Goal: Task Accomplishment & Management: Complete application form

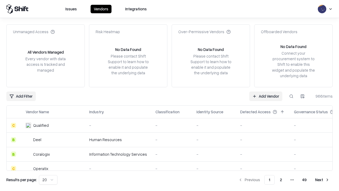
click at [266, 96] on link "Add Vendor" at bounding box center [265, 96] width 33 height 10
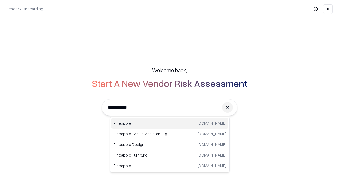
click at [170, 123] on div "Pineapple [DOMAIN_NAME]" at bounding box center [169, 123] width 117 height 11
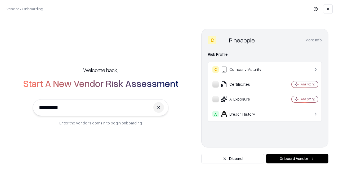
type input "*********"
click at [297, 158] on button "Onboard Vendor" at bounding box center [297, 159] width 62 height 10
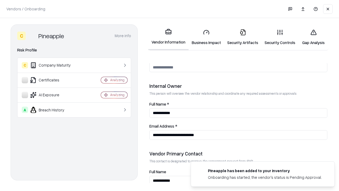
scroll to position [274, 0]
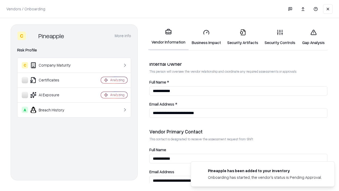
click at [242, 37] on link "Security Artifacts" at bounding box center [242, 37] width 37 height 25
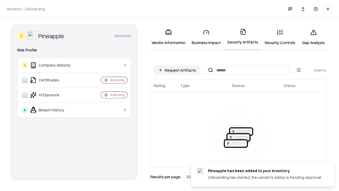
click at [177, 70] on button "Request Artifacts" at bounding box center [177, 70] width 46 height 10
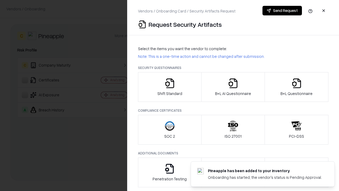
click at [296, 87] on icon "button" at bounding box center [296, 83] width 11 height 11
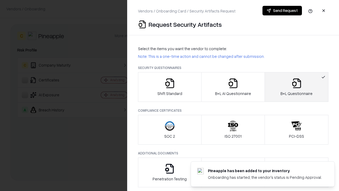
click at [233, 87] on icon "button" at bounding box center [233, 83] width 11 height 11
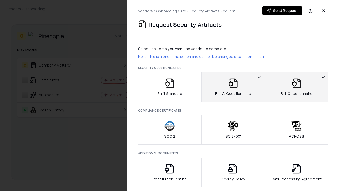
click at [282, 11] on button "Send Request" at bounding box center [281, 11] width 39 height 10
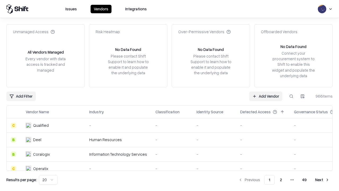
click at [291, 96] on button at bounding box center [291, 96] width 10 height 10
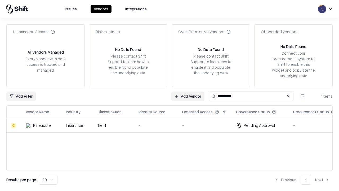
type input "*********"
click at [173, 125] on div "-" at bounding box center [155, 125] width 35 height 6
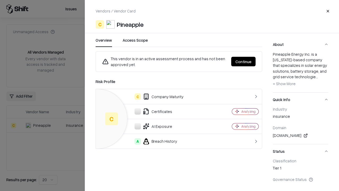
click at [243, 61] on button "Continue" at bounding box center [243, 62] width 24 height 10
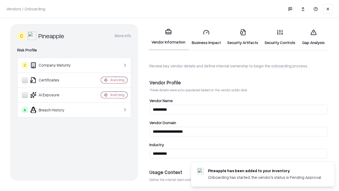
click at [242, 37] on link "Security Artifacts" at bounding box center [242, 37] width 37 height 25
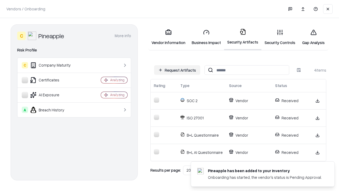
click at [313, 37] on link "Gap Analysis" at bounding box center [313, 37] width 30 height 25
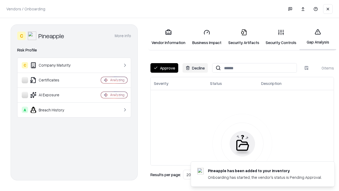
click at [164, 68] on button "Approve" at bounding box center [164, 68] width 28 height 10
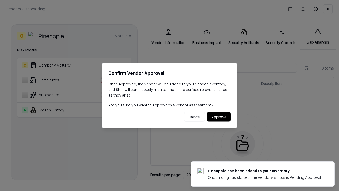
click at [219, 116] on button "Approve" at bounding box center [219, 117] width 24 height 10
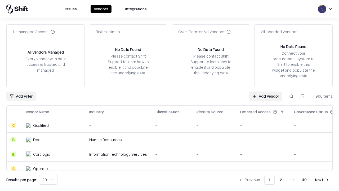
type input "*********"
click at [266, 96] on link "Add Vendor" at bounding box center [265, 96] width 33 height 10
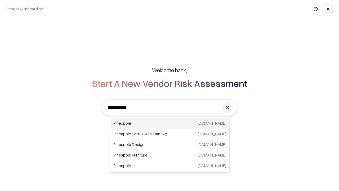
click at [170, 123] on div "Pineapple [DOMAIN_NAME]" at bounding box center [169, 123] width 117 height 11
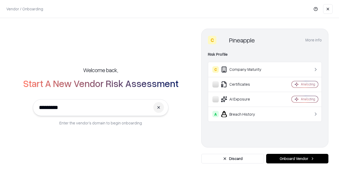
type input "*********"
click at [297, 158] on button "Onboard Vendor" at bounding box center [297, 159] width 62 height 10
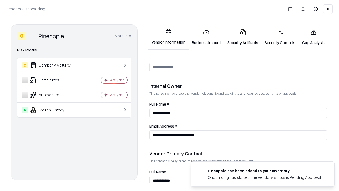
scroll to position [274, 0]
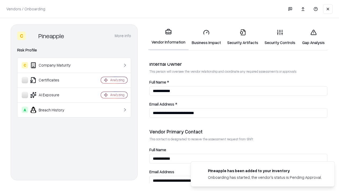
click at [313, 37] on link "Gap Analysis" at bounding box center [313, 37] width 30 height 25
